Goal: Task Accomplishment & Management: Use online tool/utility

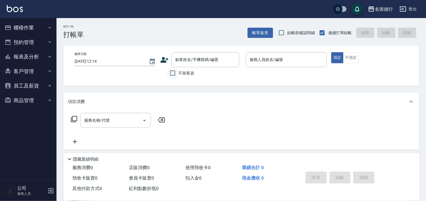
click at [173, 76] on input "不留客資" at bounding box center [173, 73] width 12 height 12
checkbox input "true"
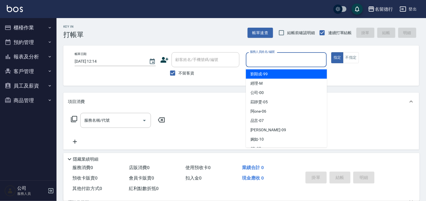
click at [261, 59] on input "服務人員姓名/編號" at bounding box center [287, 60] width 76 height 10
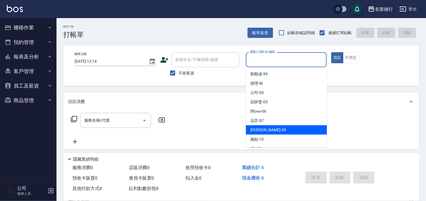
click at [254, 131] on span "[PERSON_NAME] -09" at bounding box center [269, 130] width 36 height 6
type input "[PERSON_NAME]-09"
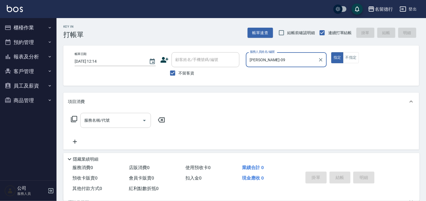
click at [121, 124] on input "服務名稱/代號" at bounding box center [111, 121] width 57 height 10
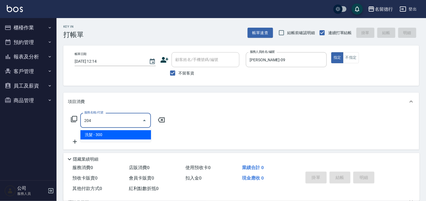
click at [121, 132] on span "洗髮 - 300" at bounding box center [115, 134] width 71 height 9
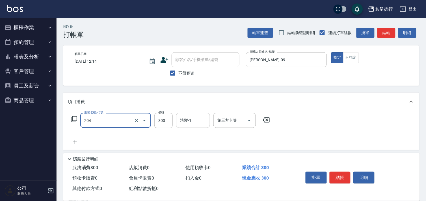
click at [190, 123] on input "洗髮-1" at bounding box center [193, 121] width 29 height 10
type input "洗髮(204)"
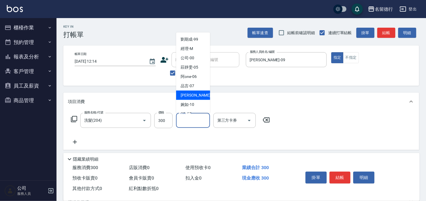
click at [189, 94] on span "[PERSON_NAME] -09" at bounding box center [199, 96] width 36 height 6
type input "[PERSON_NAME]-09"
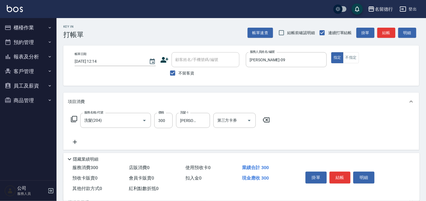
click at [73, 141] on icon at bounding box center [75, 142] width 14 height 7
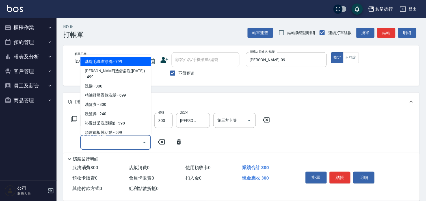
click at [108, 141] on input "服務名稱/代號" at bounding box center [111, 143] width 57 height 10
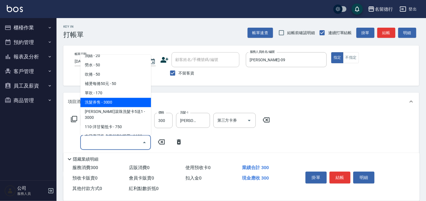
scroll to position [409, 0]
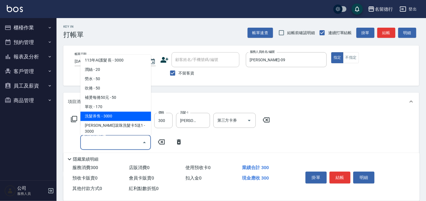
click at [92, 84] on span "吹捲 - 50" at bounding box center [115, 88] width 71 height 9
type input "吹捲(703)"
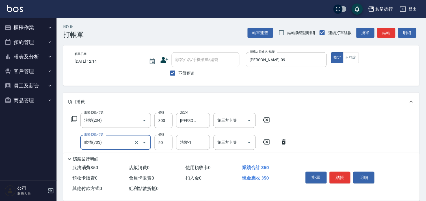
click at [167, 139] on input "50" at bounding box center [163, 142] width 18 height 15
type input "100"
click at [183, 144] on div "洗髮-1 洗髮-1" at bounding box center [193, 142] width 34 height 15
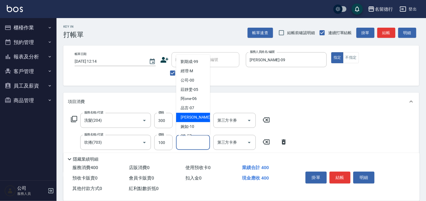
click at [186, 119] on span "[PERSON_NAME] -09" at bounding box center [199, 118] width 36 height 6
type input "[PERSON_NAME]-09"
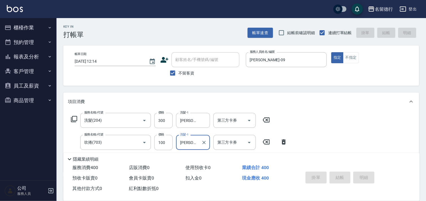
type input "[DATE] 14:11"
